Goal: Transaction & Acquisition: Purchase product/service

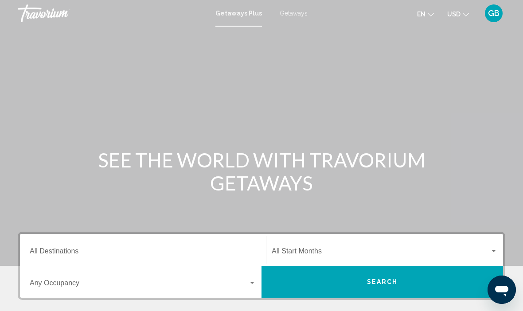
click at [288, 11] on span "Getaways" at bounding box center [293, 13] width 28 height 7
click at [76, 256] on input "Destination All Destinations" at bounding box center [143, 253] width 226 height 8
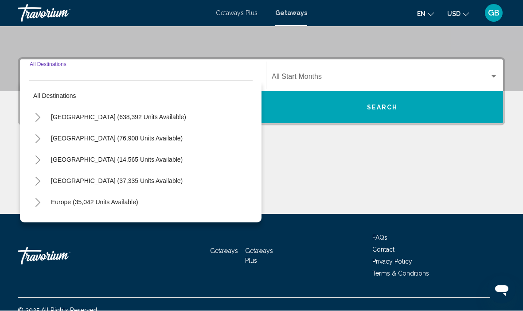
scroll to position [186, 0]
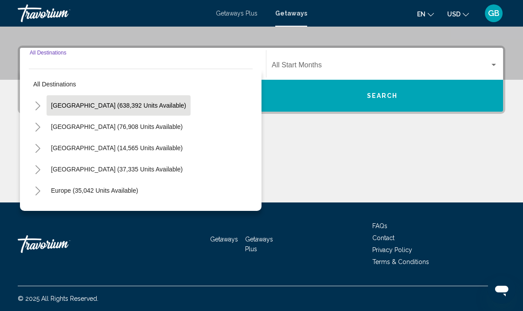
click at [129, 109] on span "United States (638,392 units available)" at bounding box center [118, 105] width 135 height 7
type input "**********"
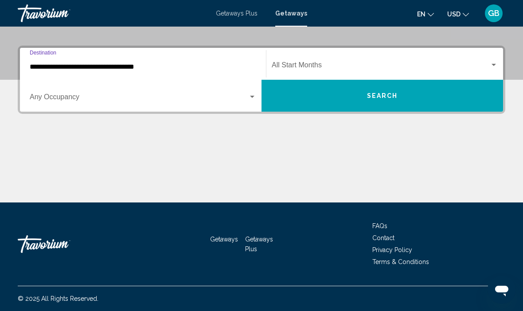
click at [98, 102] on span "Search widget" at bounding box center [139, 99] width 218 height 8
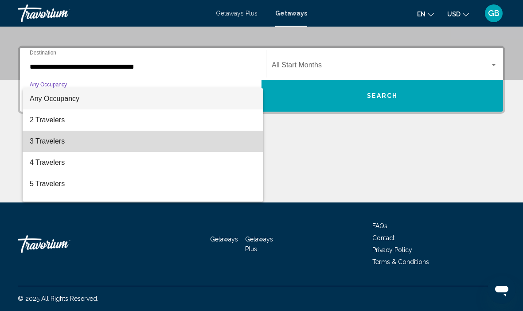
click at [45, 143] on span "3 Travelers" at bounding box center [143, 141] width 226 height 21
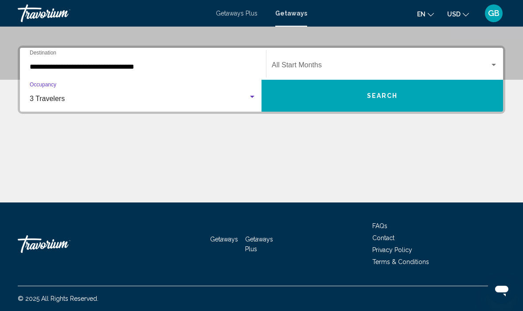
click at [421, 69] on span "Search widget" at bounding box center [381, 67] width 218 height 8
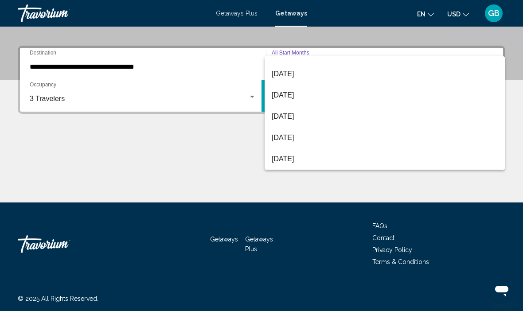
scroll to position [75, 0]
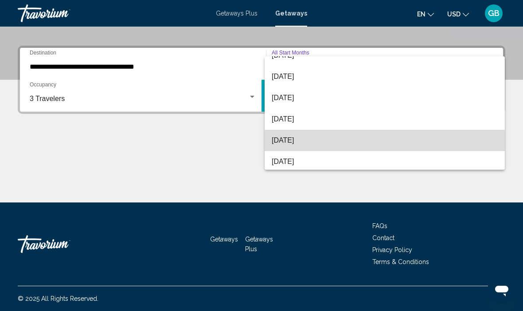
click at [329, 146] on span "February 2026" at bounding box center [385, 140] width 226 height 21
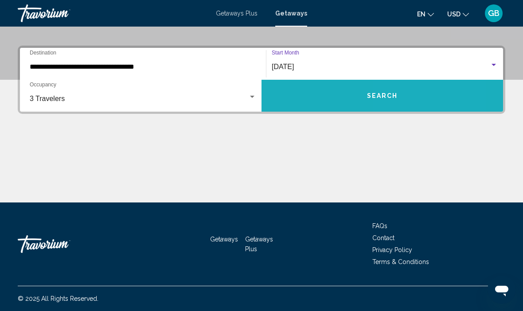
click at [405, 94] on button "Search" at bounding box center [381, 96] width 241 height 32
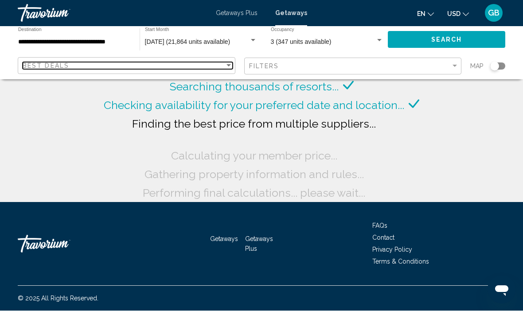
click at [225, 69] on div "Sort by" at bounding box center [229, 65] width 8 height 7
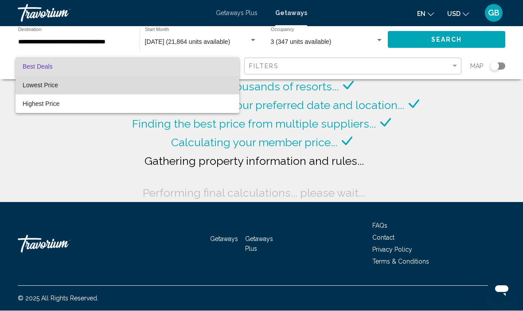
click at [61, 88] on span "Lowest Price" at bounding box center [128, 85] width 210 height 19
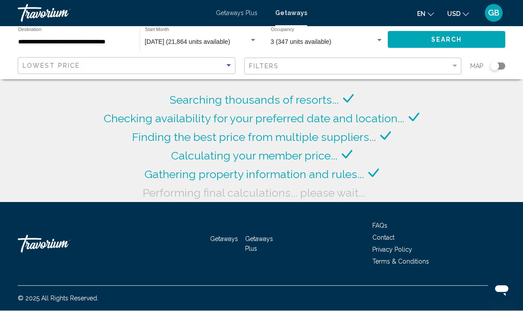
click at [452, 72] on div "Filters" at bounding box center [354, 66] width 210 height 16
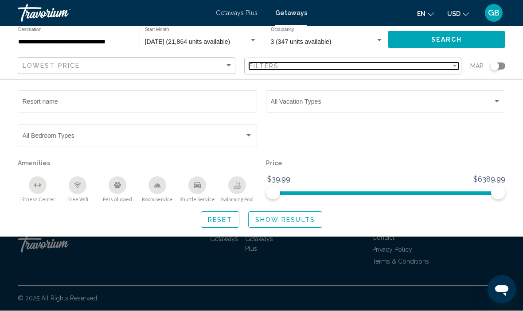
scroll to position [33, 0]
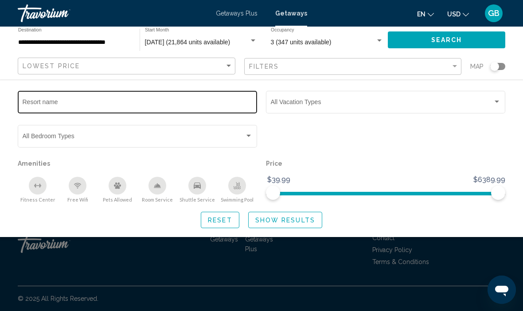
click at [170, 104] on input "Resort name" at bounding box center [138, 103] width 230 height 7
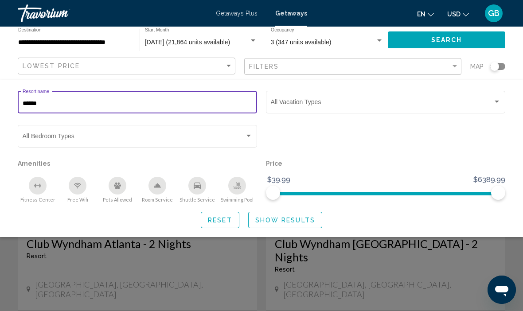
type input "*******"
click at [275, 221] on span "Show Results" at bounding box center [285, 220] width 60 height 7
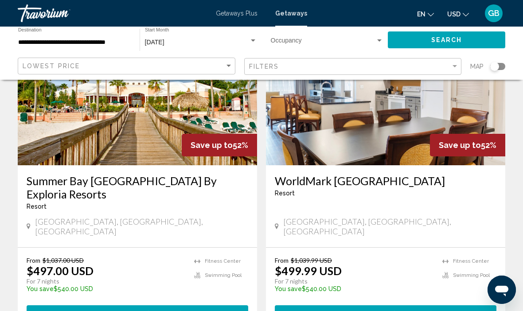
scroll to position [1718, 0]
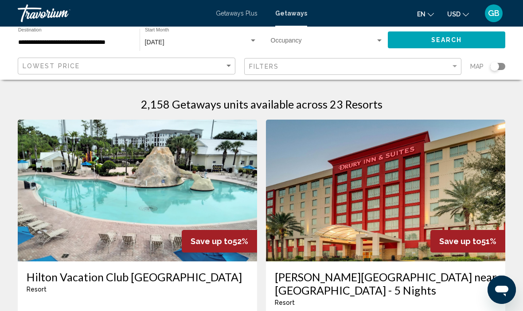
click at [497, 69] on div "Search widget" at bounding box center [494, 66] width 9 height 9
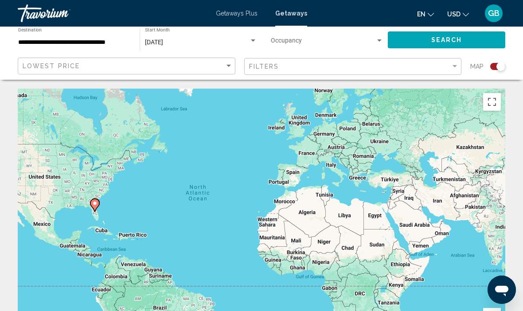
click at [491, 66] on div "Search widget" at bounding box center [497, 66] width 15 height 7
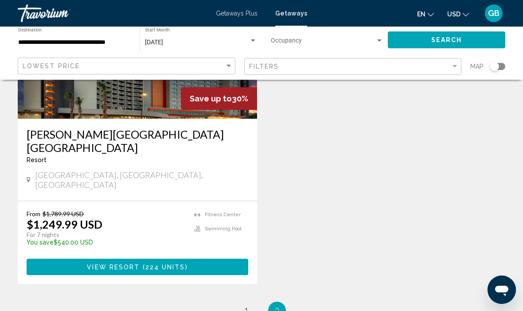
scroll to position [1770, 0]
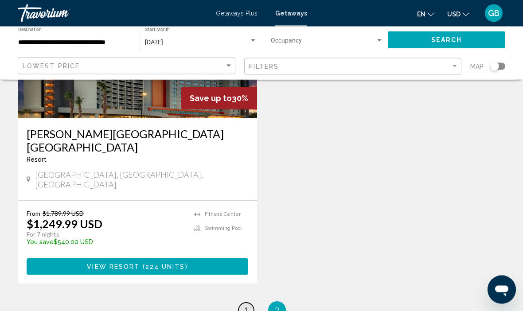
click at [245, 303] on link "page 1" at bounding box center [246, 311] width 16 height 16
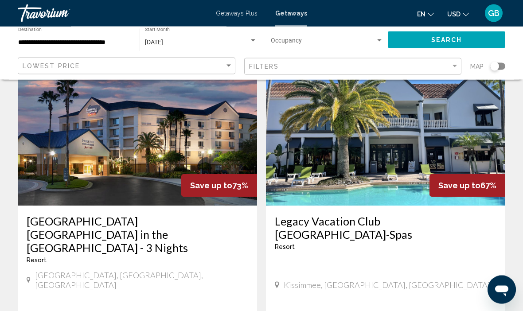
scroll to position [56, 0]
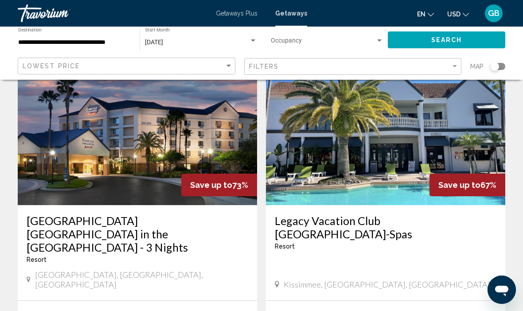
click at [431, 223] on h3 "Legacy Vacation Club Orlando-Spas" at bounding box center [385, 227] width 221 height 27
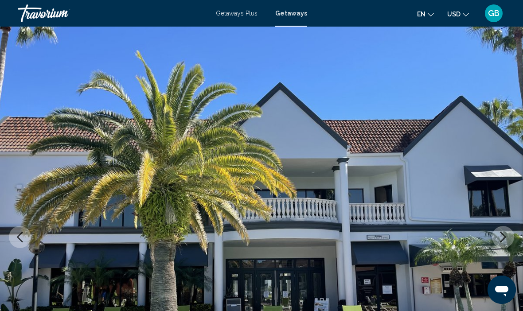
click at [241, 16] on span "Getaways Plus" at bounding box center [237, 13] width 42 height 7
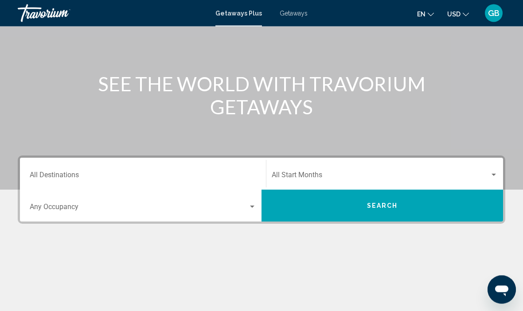
click at [52, 176] on input "Destination All Destinations" at bounding box center [143, 177] width 226 height 8
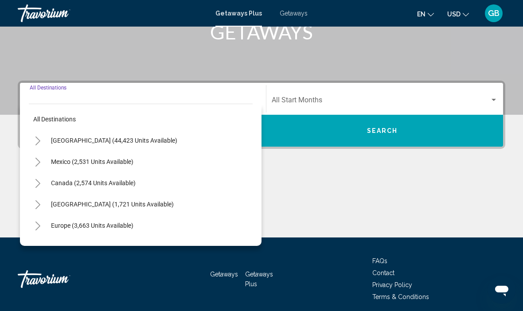
scroll to position [155, 0]
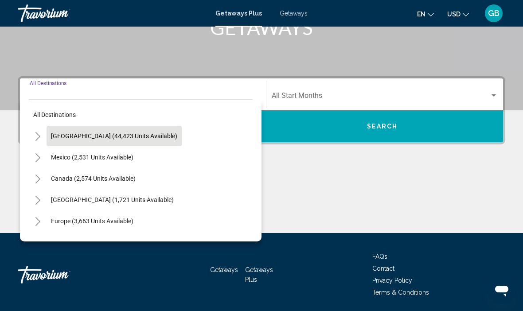
click at [136, 139] on span "United States (44,423 units available)" at bounding box center [114, 135] width 126 height 7
type input "**********"
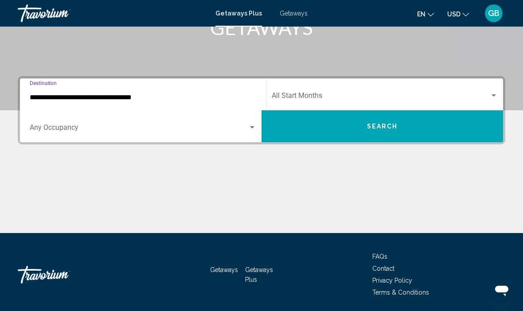
click at [428, 95] on span "Search widget" at bounding box center [381, 97] width 218 height 8
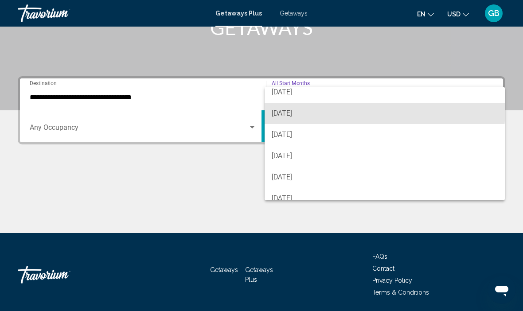
scroll to position [69, 0]
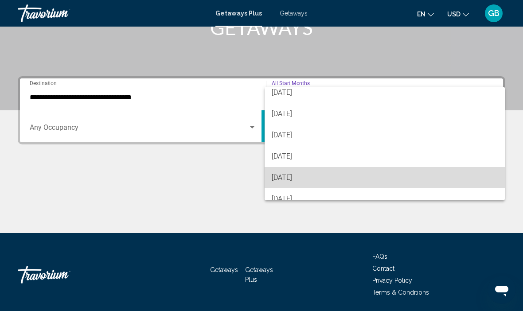
click at [293, 180] on span "February 2026" at bounding box center [385, 177] width 226 height 21
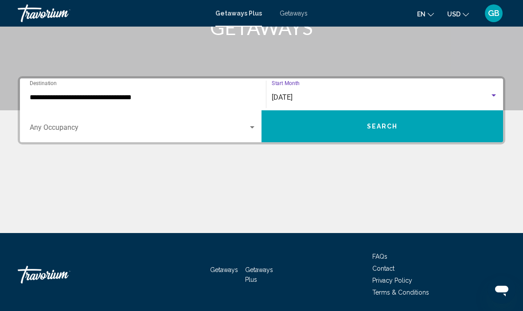
click at [395, 134] on button "Search" at bounding box center [381, 126] width 241 height 32
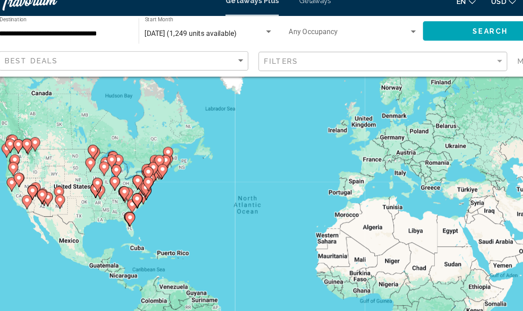
scroll to position [16, 0]
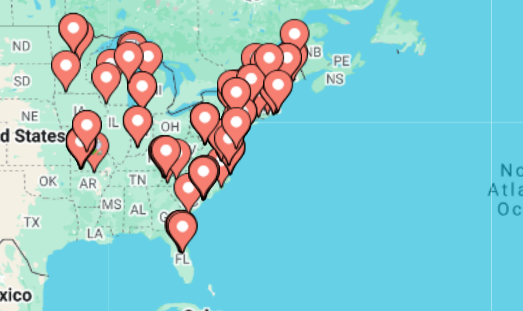
click at [128, 195] on icon "Main content" at bounding box center [132, 201] width 8 height 12
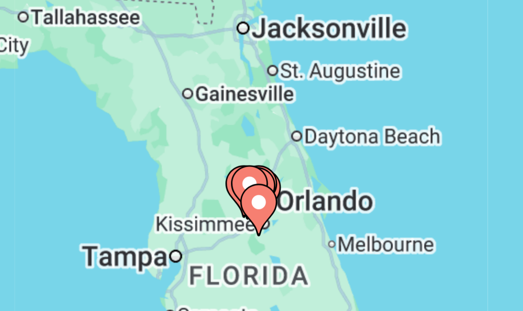
click at [234, 197] on image "Main content" at bounding box center [236, 199] width 5 height 5
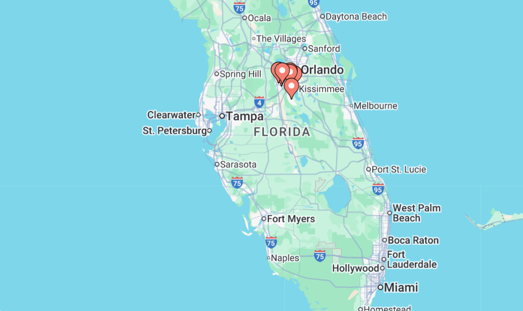
scroll to position [54, 0]
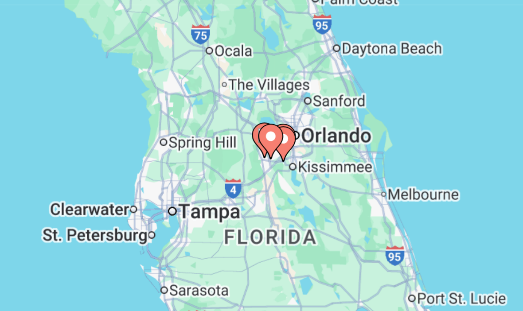
click at [229, 182] on image "Main content" at bounding box center [231, 184] width 5 height 5
type input "**********"
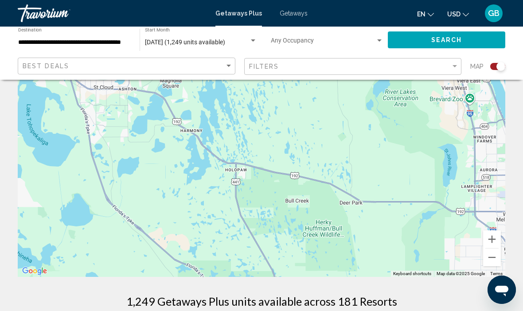
click at [389, 224] on div "To activate drag with keyboard, press Alt + Enter. Once in keyboard drag state,…" at bounding box center [261, 144] width 487 height 266
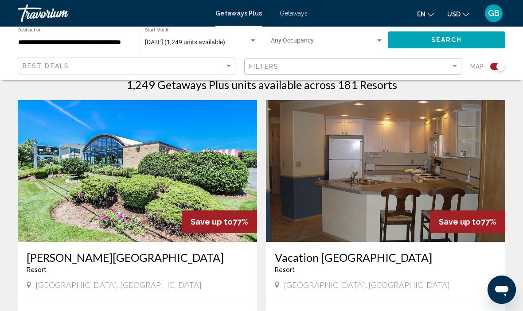
scroll to position [292, 0]
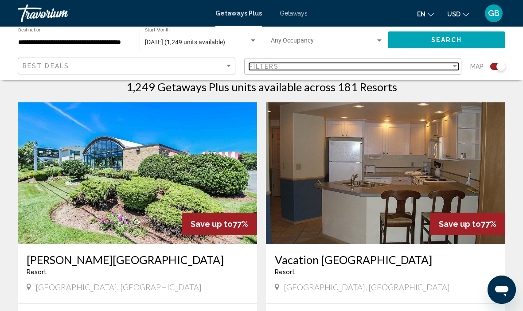
click at [454, 69] on div "Filter" at bounding box center [454, 66] width 8 height 7
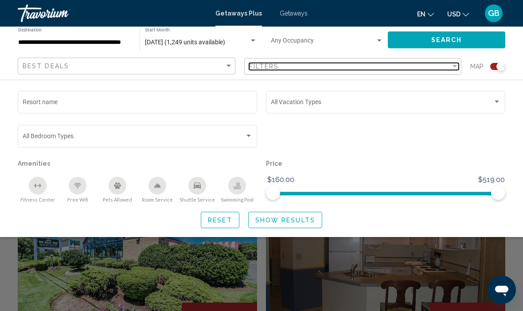
scroll to position [194, 0]
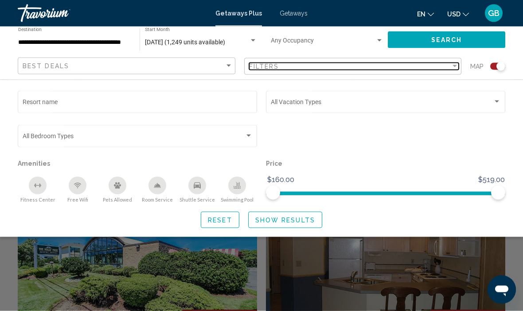
click at [446, 68] on div "Filters" at bounding box center [350, 66] width 202 height 7
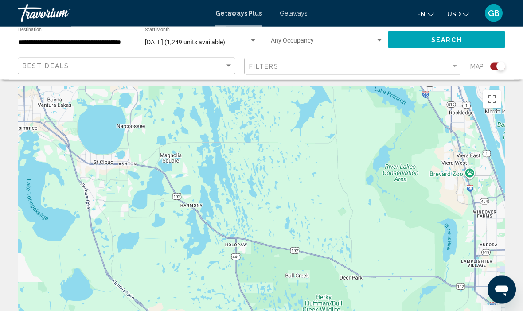
scroll to position [0, 0]
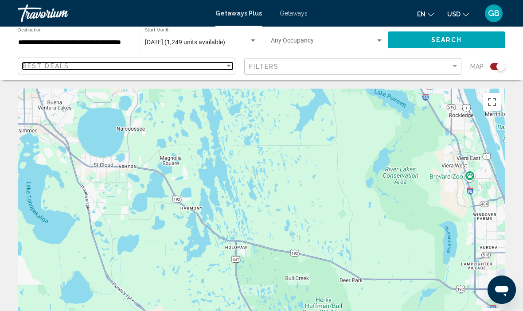
click at [195, 70] on div "Best Deals" at bounding box center [124, 65] width 202 height 7
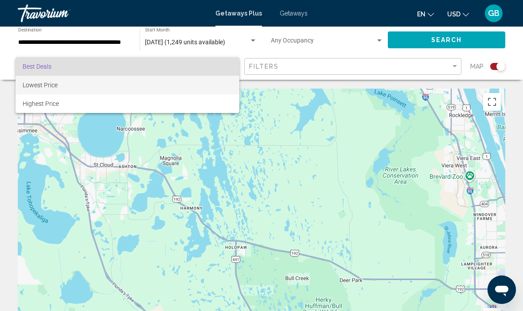
click at [70, 86] on span "Lowest Price" at bounding box center [128, 85] width 210 height 19
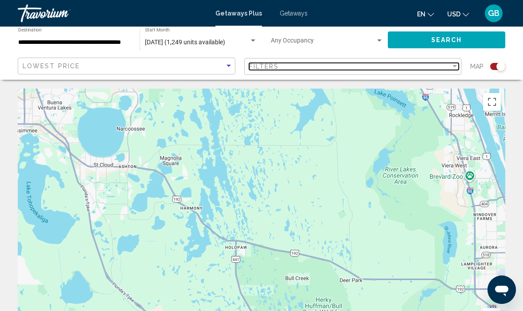
click at [454, 68] on div "Filter" at bounding box center [454, 66] width 8 height 7
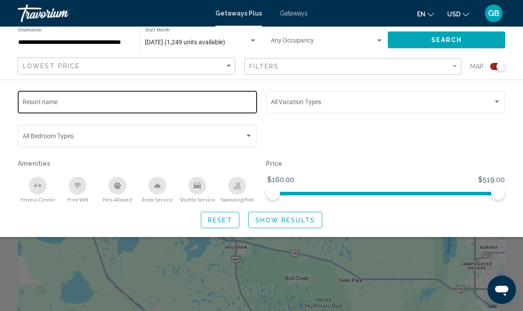
click at [107, 102] on input "Resort name" at bounding box center [138, 103] width 230 height 7
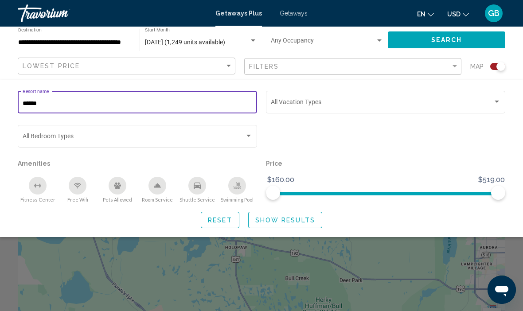
type input "*******"
click at [279, 221] on span "Show Results" at bounding box center [285, 220] width 60 height 7
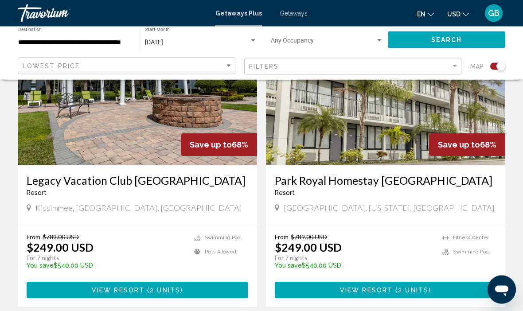
scroll to position [371, 0]
click at [70, 291] on button "View Resort ( 2 units )" at bounding box center [137, 290] width 221 height 16
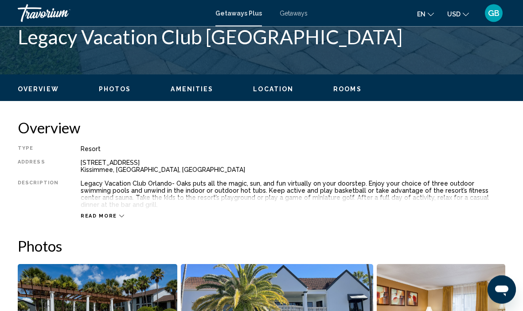
scroll to position [370, 0]
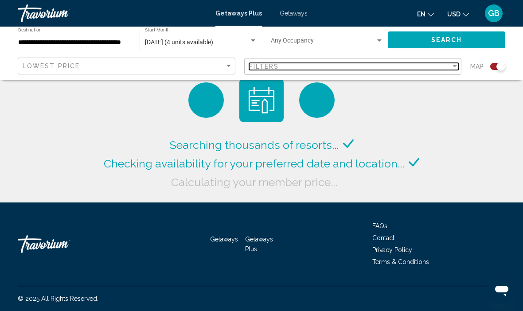
click at [454, 65] on div "Filter" at bounding box center [454, 66] width 4 height 2
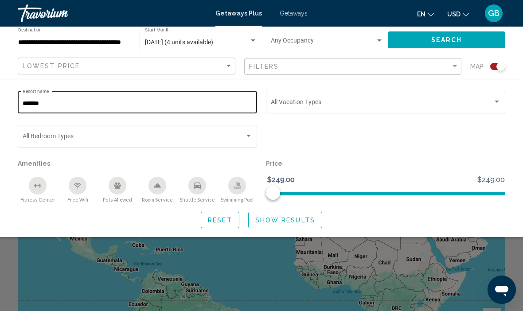
click at [62, 105] on input "*******" at bounding box center [138, 103] width 230 height 7
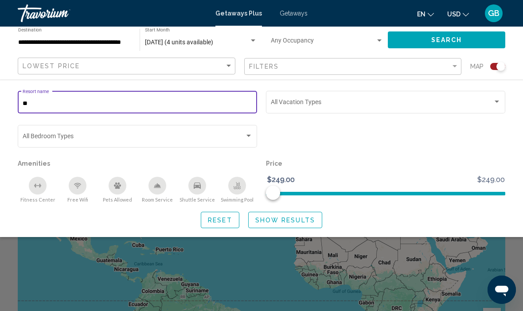
type input "*"
type input "**********"
click at [284, 221] on span "Show Results" at bounding box center [285, 220] width 60 height 7
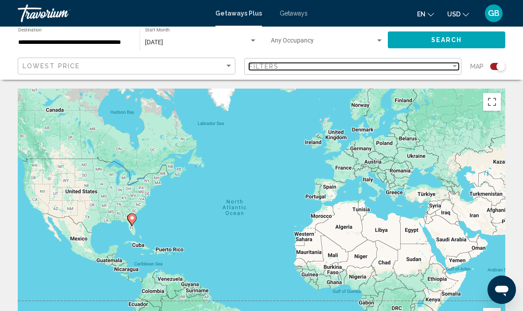
click at [447, 70] on div "Filters" at bounding box center [350, 66] width 202 height 7
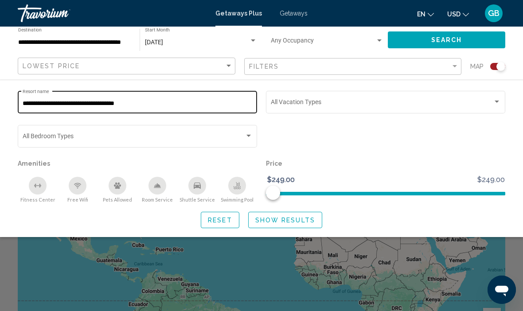
click at [164, 103] on input "**********" at bounding box center [138, 103] width 230 height 7
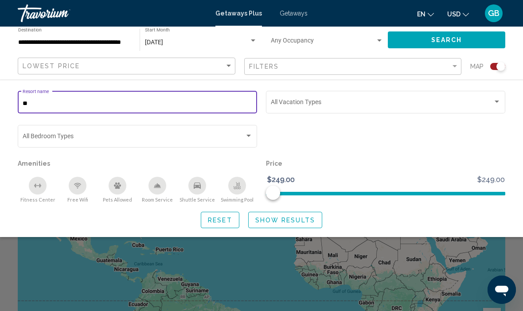
type input "*"
type input "**********"
click at [285, 221] on span "Show Results" at bounding box center [285, 220] width 60 height 7
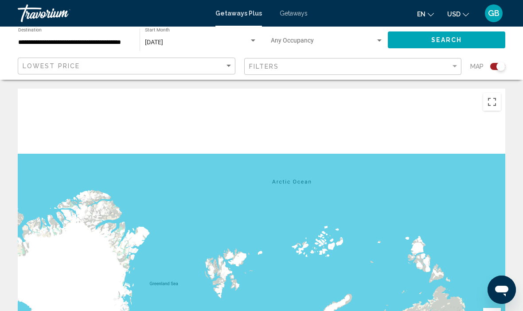
click at [297, 16] on span "Getaways" at bounding box center [293, 13] width 28 height 7
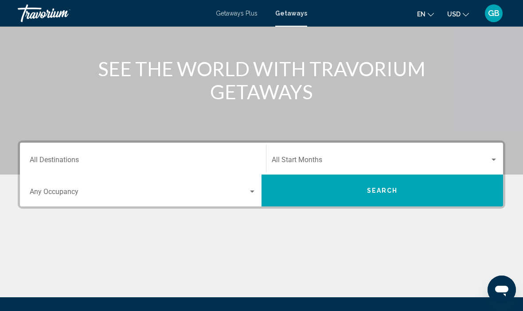
click at [80, 159] on input "Destination All Destinations" at bounding box center [143, 162] width 226 height 8
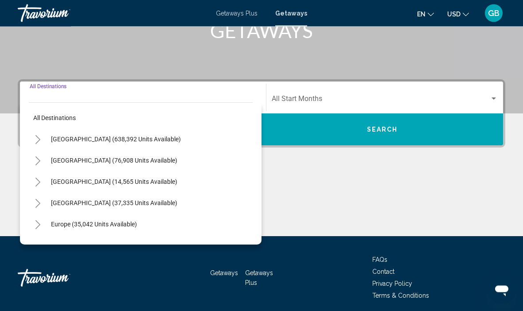
scroll to position [155, 0]
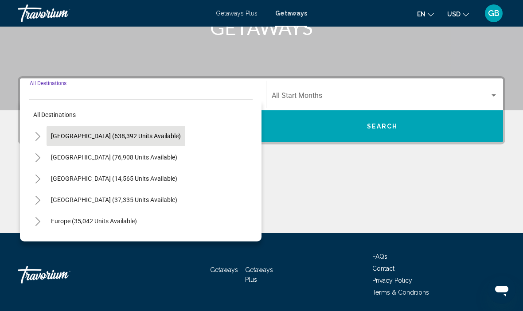
click at [141, 138] on span "United States (638,392 units available)" at bounding box center [116, 135] width 130 height 7
type input "**********"
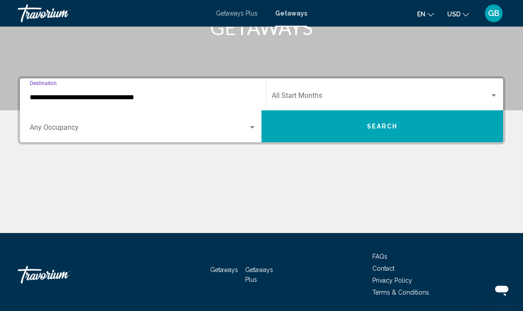
click at [388, 129] on span "Search" at bounding box center [382, 126] width 31 height 7
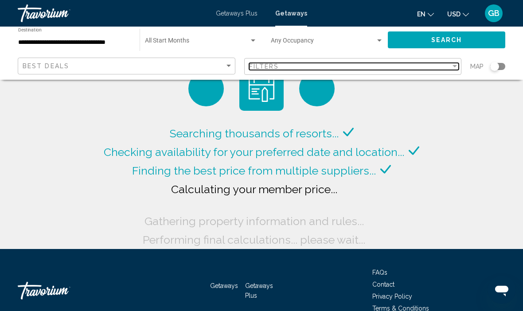
click at [449, 68] on div "Filters" at bounding box center [350, 66] width 202 height 7
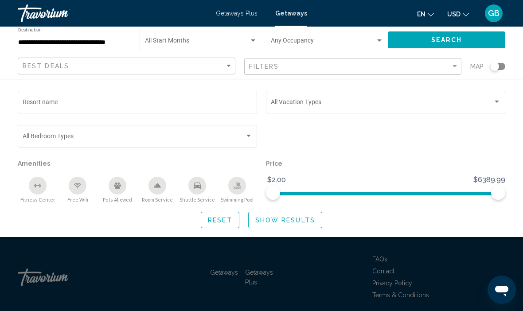
click at [174, 45] on span "Search widget" at bounding box center [197, 42] width 104 height 7
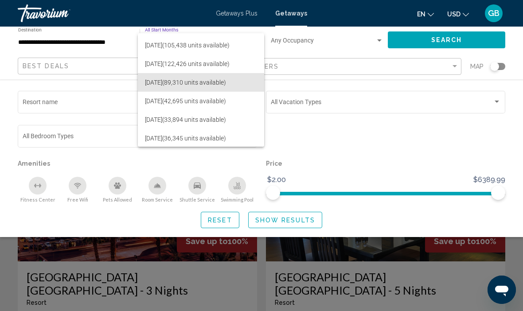
scroll to position [54, 0]
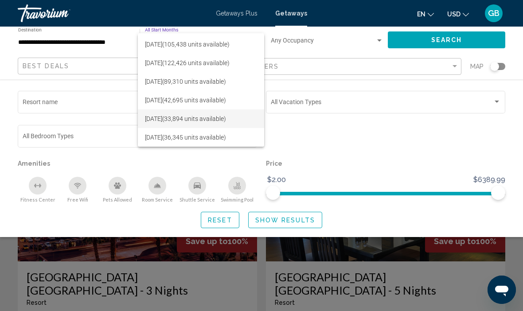
click at [182, 120] on span "February 2026 (33,894 units available)" at bounding box center [201, 118] width 112 height 19
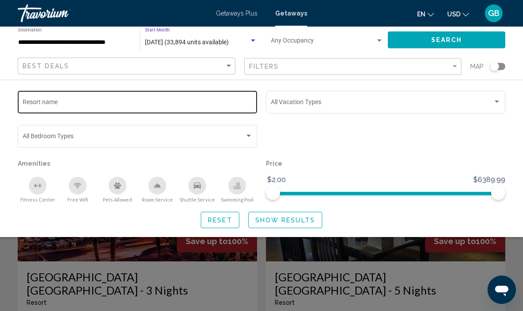
click at [97, 104] on input "Resort name" at bounding box center [138, 103] width 230 height 7
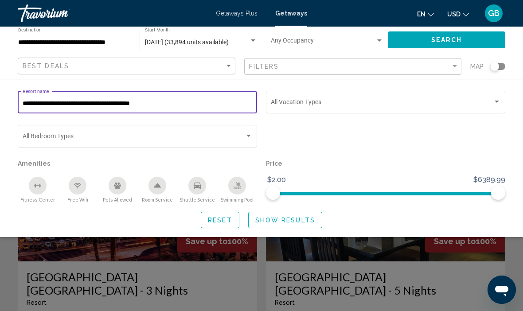
type input "**********"
click at [277, 222] on span "Show Results" at bounding box center [285, 220] width 60 height 7
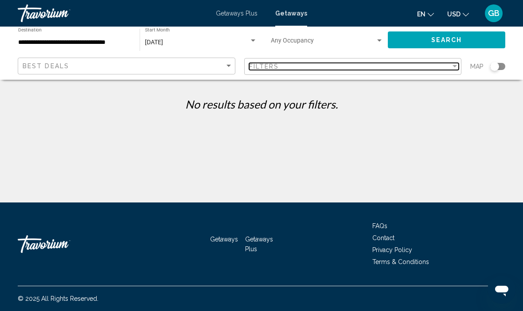
click at [450, 69] on div "Filter" at bounding box center [454, 66] width 8 height 7
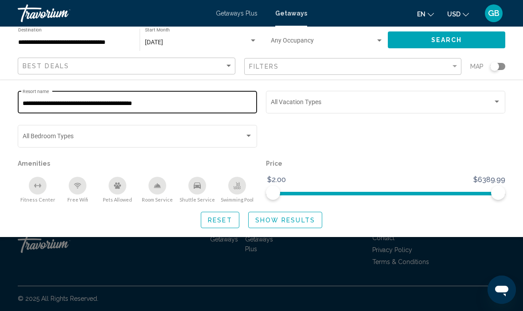
click at [186, 107] on input "**********" at bounding box center [138, 103] width 230 height 7
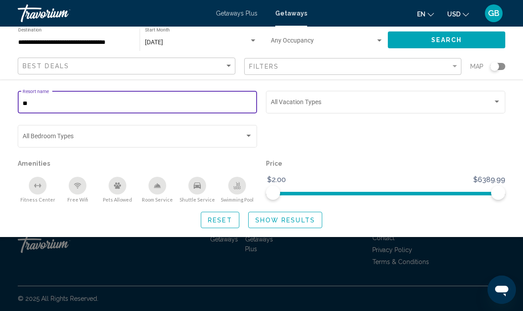
type input "*"
type input "**********"
click at [286, 217] on span "Show Results" at bounding box center [285, 220] width 60 height 7
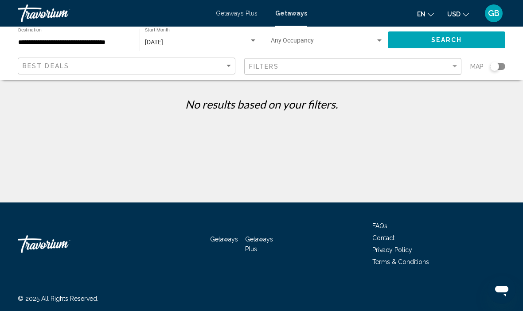
click at [500, 66] on div "Search widget" at bounding box center [497, 66] width 15 height 7
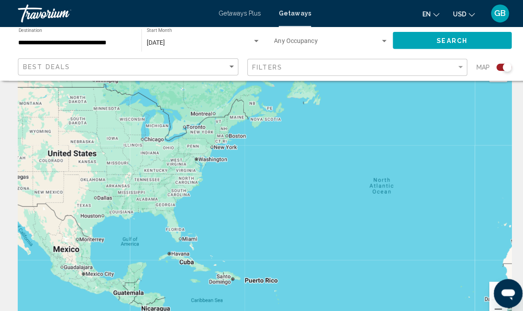
scroll to position [36, 0]
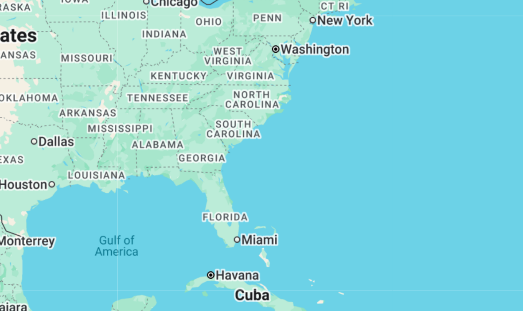
click at [94, 88] on div "Main content" at bounding box center [261, 185] width 487 height 266
click at [93, 89] on div "Main content" at bounding box center [261, 185] width 487 height 266
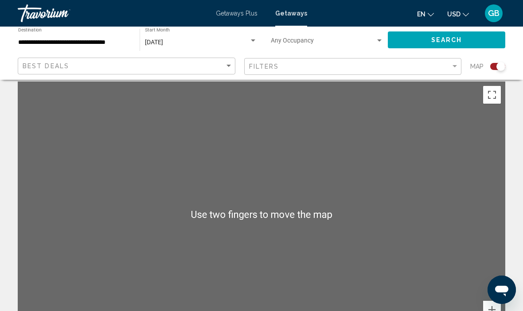
scroll to position [0, 0]
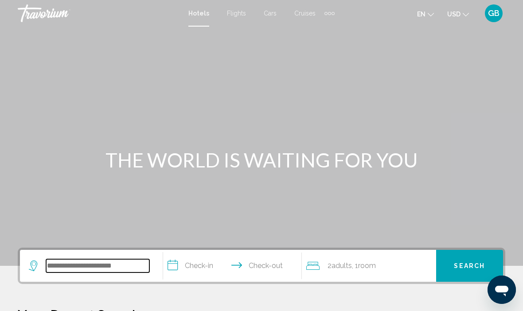
click at [95, 272] on input "Search widget" at bounding box center [97, 265] width 103 height 13
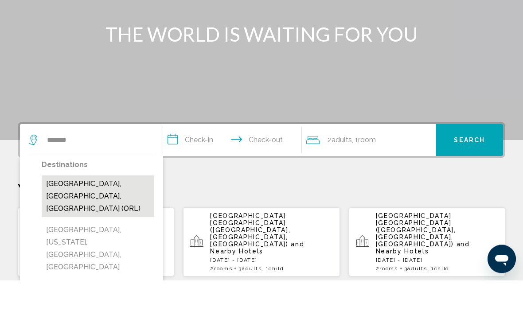
click at [68, 206] on button "[GEOGRAPHIC_DATA], [GEOGRAPHIC_DATA], [GEOGRAPHIC_DATA] (ORL)" at bounding box center [98, 227] width 113 height 42
type input "**********"
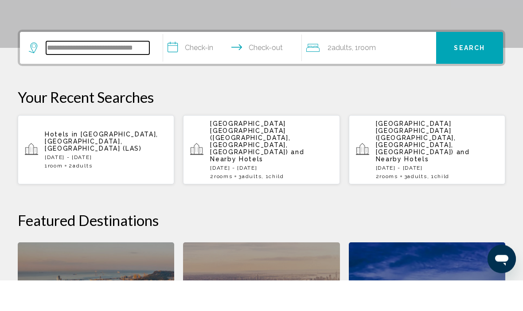
scroll to position [188, 0]
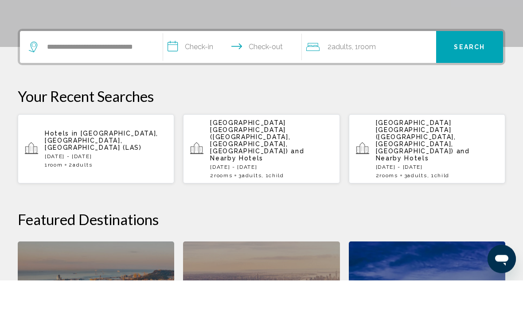
click at [192, 62] on input "**********" at bounding box center [234, 79] width 142 height 35
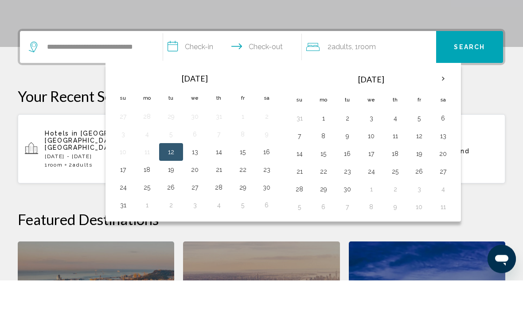
scroll to position [219, 0]
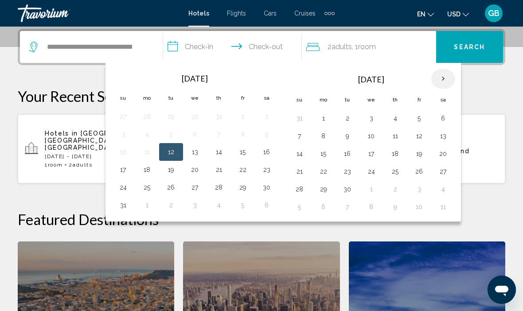
click at [440, 80] on th "Next month" at bounding box center [443, 78] width 24 height 19
click at [437, 80] on th "Next month" at bounding box center [443, 78] width 24 height 19
click at [448, 81] on th "Next month" at bounding box center [443, 78] width 24 height 19
click at [442, 83] on th "Next month" at bounding box center [443, 78] width 24 height 19
click at [444, 83] on th "Next month" at bounding box center [443, 78] width 24 height 19
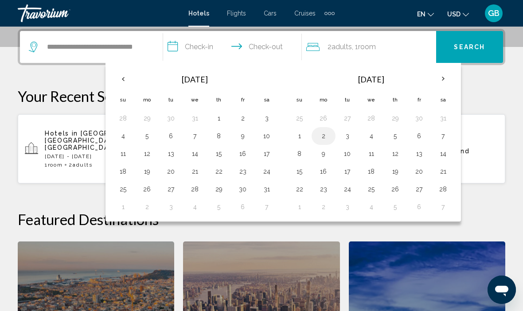
click at [322, 134] on button "2" at bounding box center [323, 136] width 14 height 12
click at [438, 139] on button "7" at bounding box center [443, 136] width 14 height 12
type input "**********"
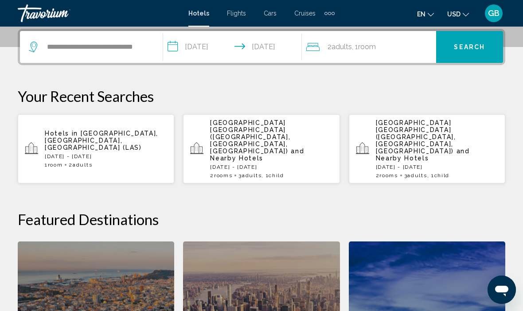
click at [472, 52] on button "Search" at bounding box center [469, 47] width 67 height 32
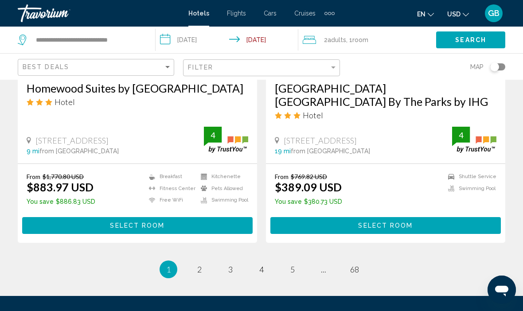
scroll to position [1821, 0]
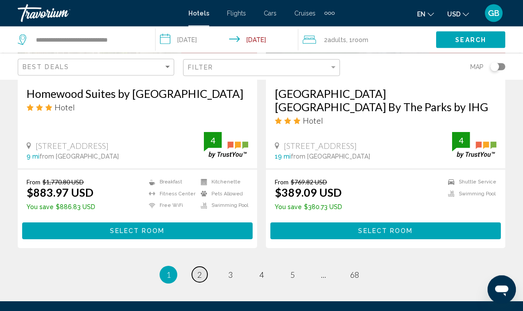
click at [202, 270] on span "2" at bounding box center [199, 275] width 4 height 10
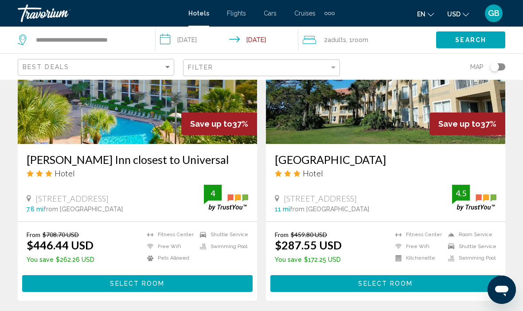
scroll to position [1702, 0]
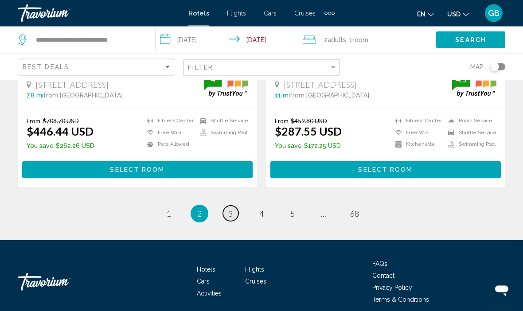
click at [231, 221] on link "page 3" at bounding box center [231, 214] width 16 height 16
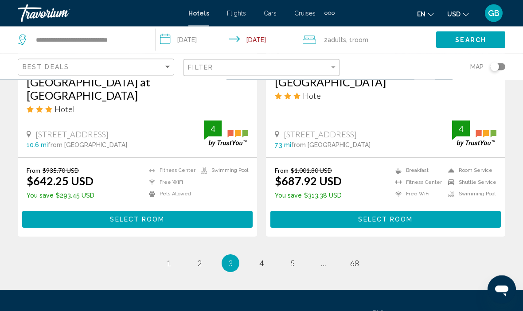
scroll to position [1825, 0]
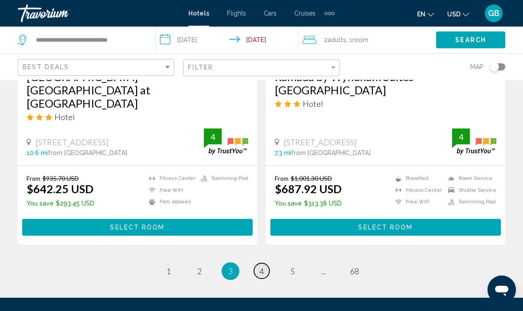
click at [265, 263] on link "page 4" at bounding box center [262, 271] width 16 height 16
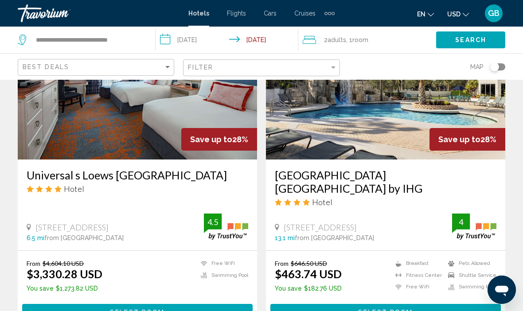
scroll to position [1876, 0]
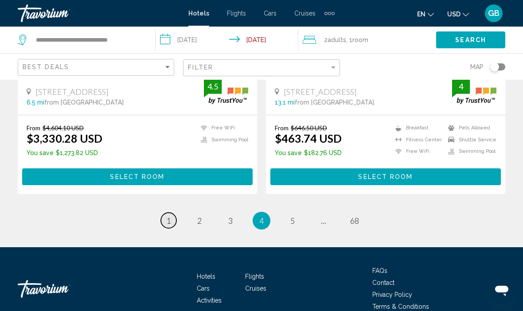
click at [167, 213] on link "page 1" at bounding box center [169, 221] width 16 height 16
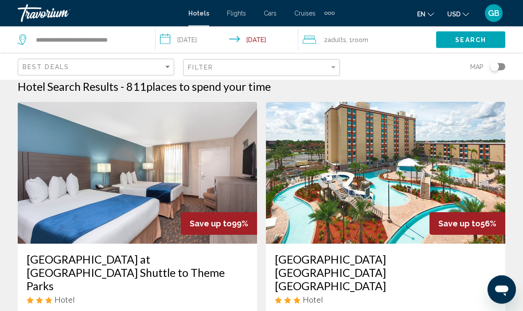
scroll to position [6, 0]
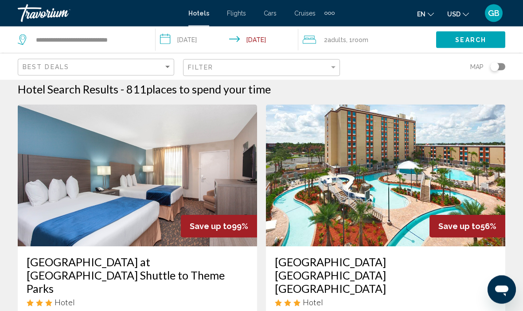
click at [60, 210] on img "Main content" at bounding box center [137, 176] width 239 height 142
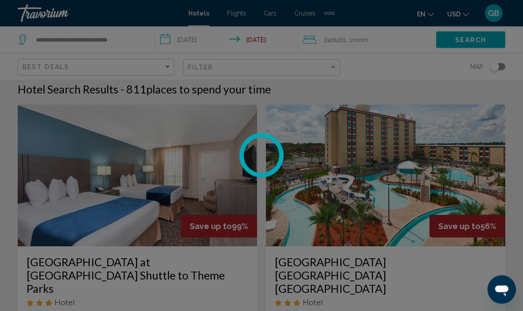
scroll to position [6, 0]
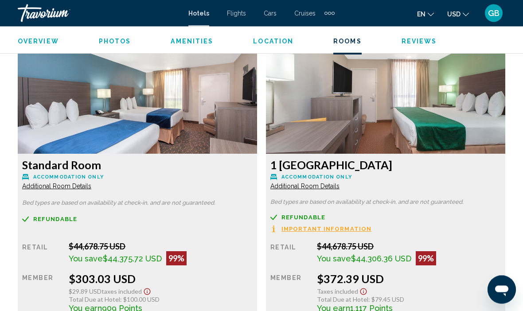
scroll to position [1631, 0]
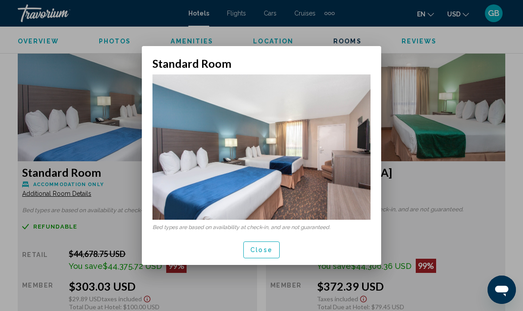
scroll to position [0, 0]
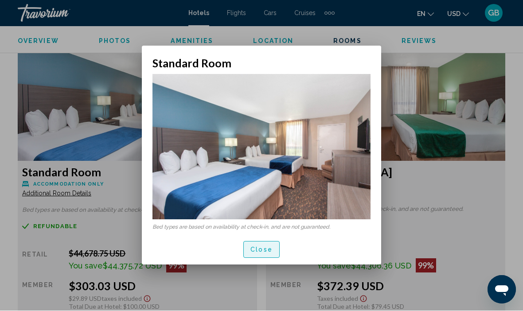
click at [252, 252] on span "Close" at bounding box center [261, 250] width 22 height 7
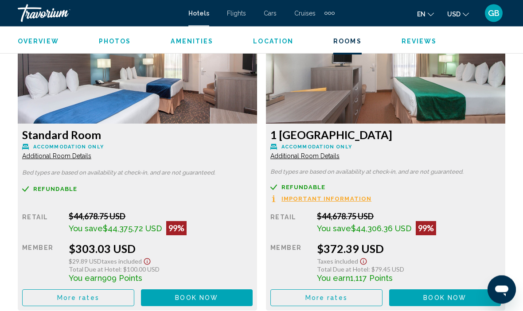
scroll to position [1669, 0]
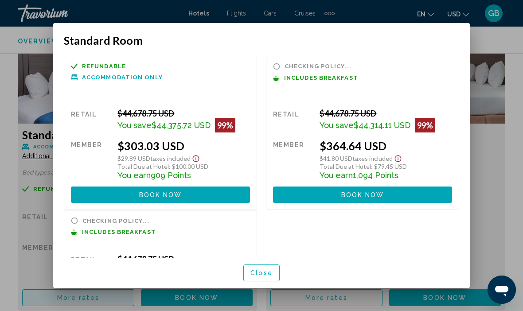
scroll to position [0, 0]
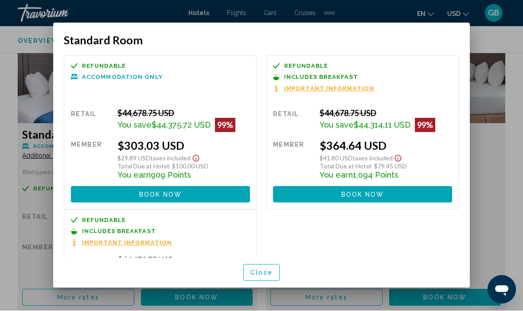
click at [249, 280] on button "Close" at bounding box center [261, 272] width 36 height 16
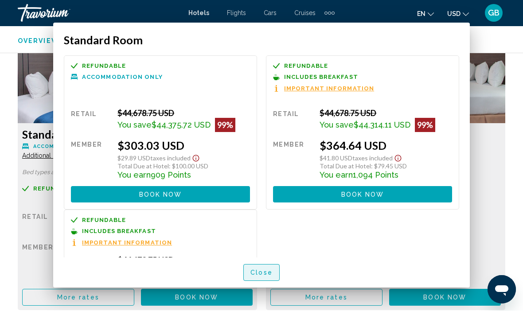
scroll to position [1669, 0]
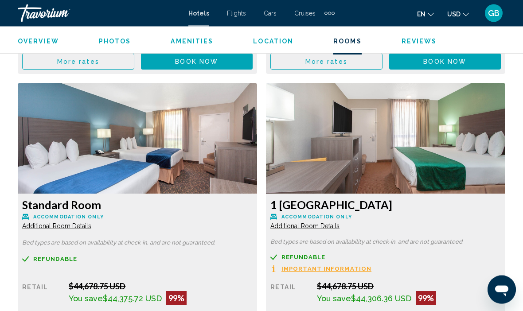
scroll to position [1598, 0]
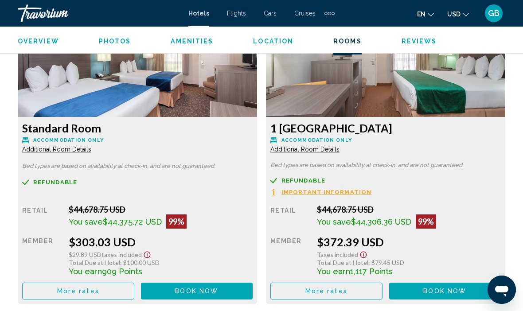
scroll to position [1661, 0]
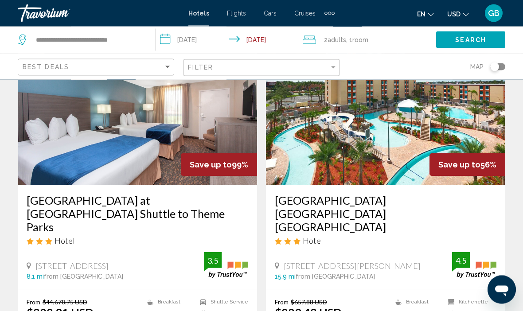
scroll to position [69, 0]
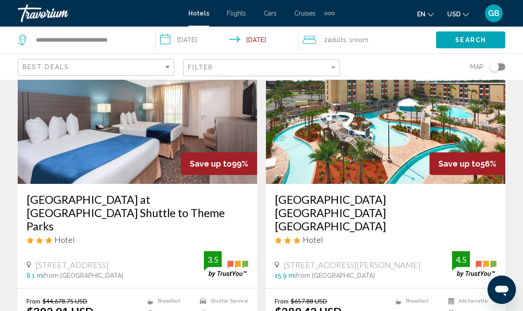
click at [492, 179] on img "Main content" at bounding box center [385, 113] width 239 height 142
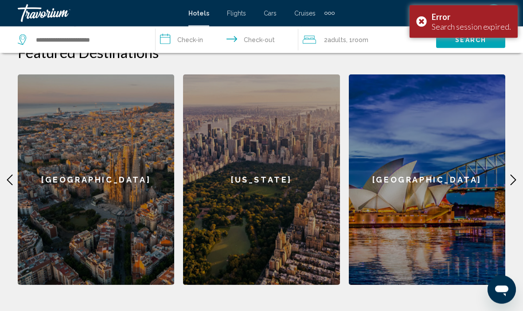
click at [511, 175] on icon "Main content" at bounding box center [513, 180] width 11 height 11
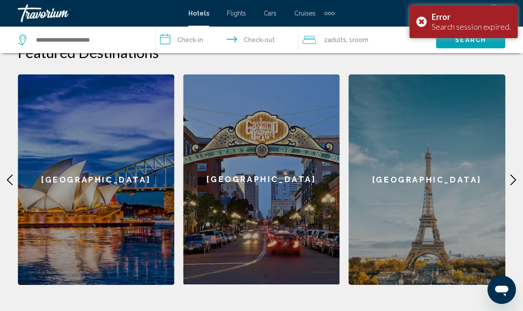
click at [508, 175] on icon "Main content" at bounding box center [513, 180] width 11 height 11
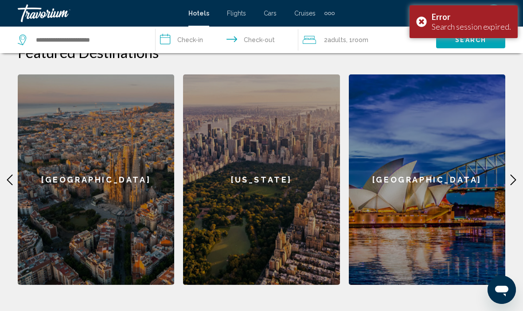
click at [508, 175] on icon "Main content" at bounding box center [513, 180] width 11 height 11
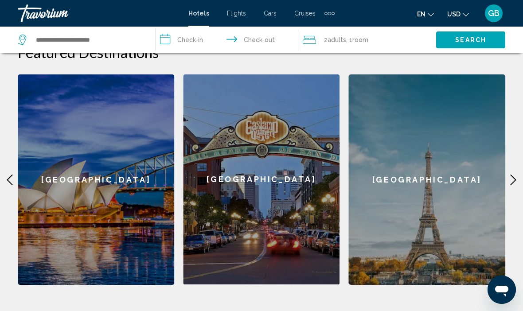
click at [512, 175] on icon "Main content" at bounding box center [513, 180] width 6 height 11
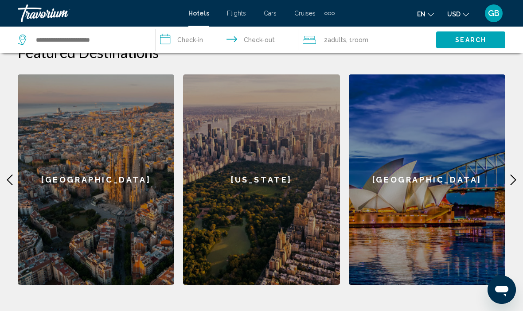
click at [298, 213] on div "[US_STATE]" at bounding box center [261, 179] width 156 height 210
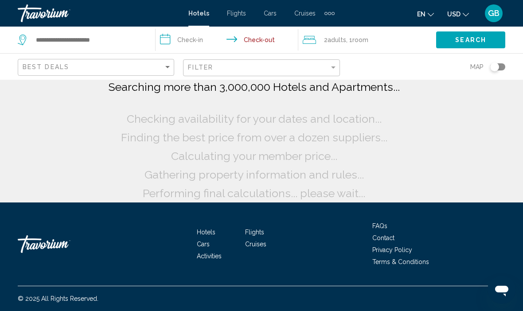
scroll to position [16, 0]
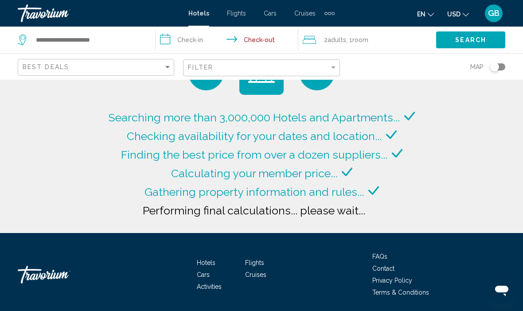
type input "**********"
